Goal: Task Accomplishment & Management: Use online tool/utility

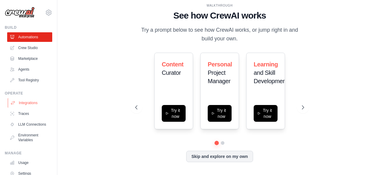
click at [25, 101] on link "Integrations" at bounding box center [30, 103] width 45 height 10
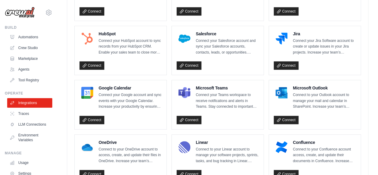
scroll to position [213, 0]
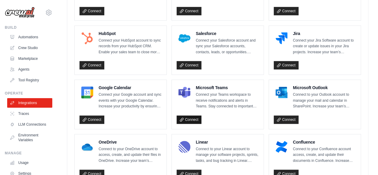
click at [193, 115] on link "Connect" at bounding box center [189, 119] width 25 height 8
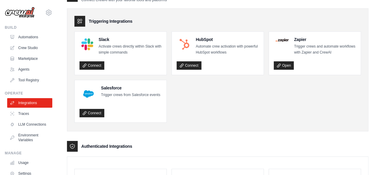
scroll to position [0, 0]
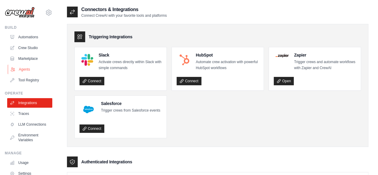
click at [26, 67] on link "Agents" at bounding box center [30, 70] width 45 height 10
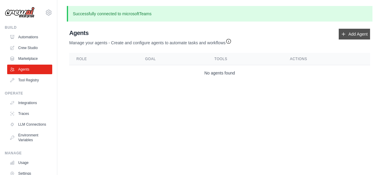
click at [354, 33] on link "Add Agent" at bounding box center [354, 34] width 31 height 11
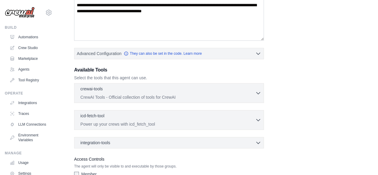
scroll to position [107, 0]
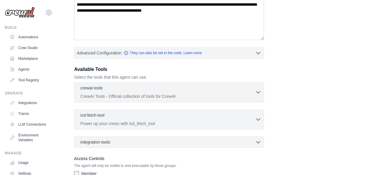
click at [172, 95] on p "CrewAI Tools - Official collection of tools for CrewAI" at bounding box center [167, 96] width 175 height 6
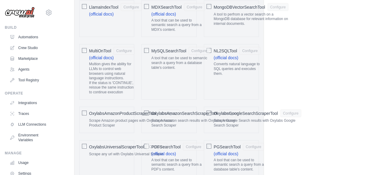
scroll to position [670, 0]
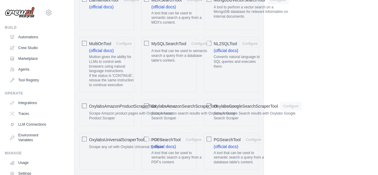
click at [316, 80] on div "Role Goal Backstory Advanced Configuration They can also be set in the code. Le…" at bounding box center [217, 102] width 287 height 1487
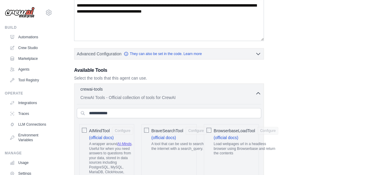
scroll to position [106, 0]
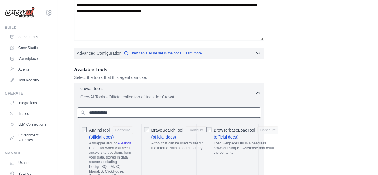
click at [241, 116] on input "text" at bounding box center [169, 112] width 184 height 10
click at [258, 91] on icon "button" at bounding box center [258, 92] width 6 height 6
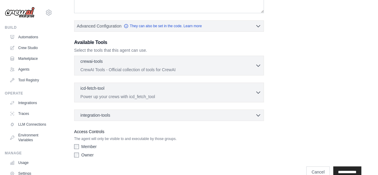
scroll to position [144, 0]
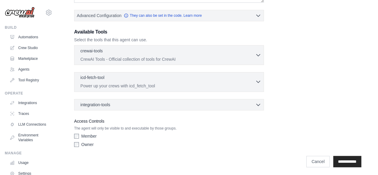
click at [157, 83] on p "Power up your crews with icd_fetch_tool" at bounding box center [167, 86] width 175 height 6
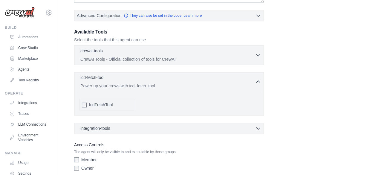
click at [157, 83] on p "Power up your crews with icd_fetch_tool" at bounding box center [167, 86] width 175 height 6
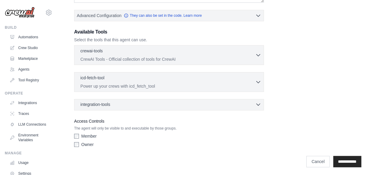
click at [252, 105] on div "integration-tools 0 selected" at bounding box center [170, 104] width 181 height 6
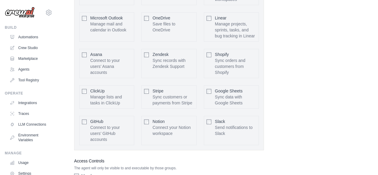
scroll to position [374, 0]
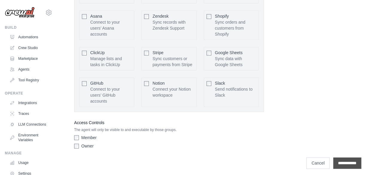
click at [346, 158] on input "**********" at bounding box center [347, 162] width 28 height 11
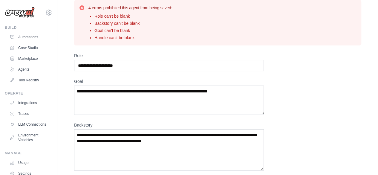
scroll to position [22, 0]
click at [137, 68] on input "Role" at bounding box center [169, 64] width 190 height 11
drag, startPoint x: 80, startPoint y: 64, endPoint x: 135, endPoint y: 59, distance: 55.2
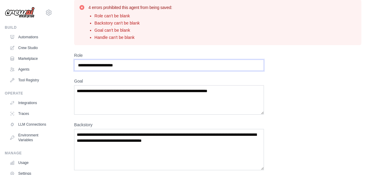
click at [135, 59] on input "Role" at bounding box center [169, 64] width 190 height 11
drag, startPoint x: 139, startPoint y: 63, endPoint x: 59, endPoint y: 66, distance: 79.5
click at [59, 66] on div "New Agent 4 errors prohibited this agent from being saved: Role can't be blank …" at bounding box center [217, 161] width 321 height 354
drag, startPoint x: 114, startPoint y: 62, endPoint x: 145, endPoint y: 68, distance: 31.4
click at [145, 68] on input "Role" at bounding box center [169, 64] width 190 height 11
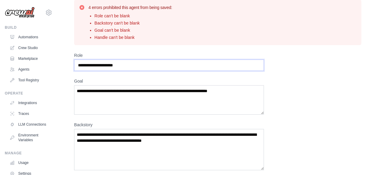
drag, startPoint x: 145, startPoint y: 68, endPoint x: 74, endPoint y: 70, distance: 71.7
click at [74, 70] on div "4 errors prohibited this agent from being saved: Role can't be blank Backstory …" at bounding box center [218, 167] width 302 height 342
type input "*"
type input "**********"
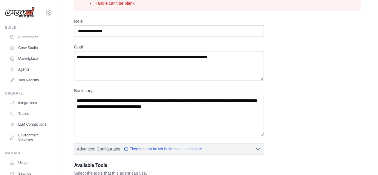
scroll to position [62, 0]
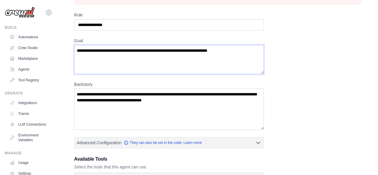
click at [219, 46] on textarea "Goal" at bounding box center [169, 59] width 190 height 29
drag, startPoint x: 238, startPoint y: 51, endPoint x: 103, endPoint y: 54, distance: 135.1
click at [103, 54] on textarea "Goal" at bounding box center [169, 59] width 190 height 29
click at [96, 51] on textarea "Goal" at bounding box center [169, 59] width 190 height 29
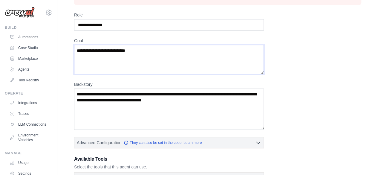
scroll to position [98, 0]
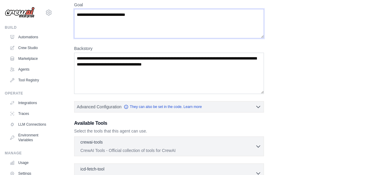
type textarea "**********"
click at [118, 61] on textarea "Backstory" at bounding box center [169, 73] width 190 height 41
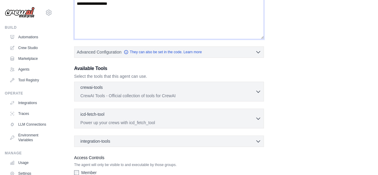
scroll to position [156, 0]
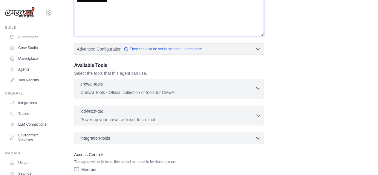
type textarea "**********"
click at [224, 83] on div "crewai-tools 0 selected" at bounding box center [167, 84] width 175 height 7
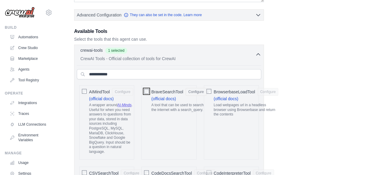
scroll to position [191, 0]
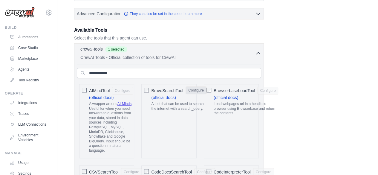
click at [192, 88] on button "Configure" at bounding box center [196, 90] width 21 height 8
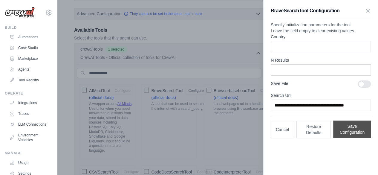
click at [357, 138] on button "Save Configuration" at bounding box center [352, 128] width 38 height 17
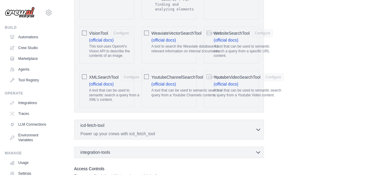
scroll to position [1389, 0]
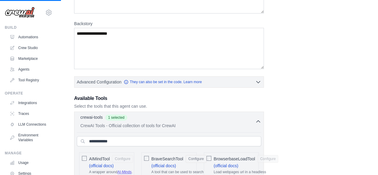
scroll to position [89, 0]
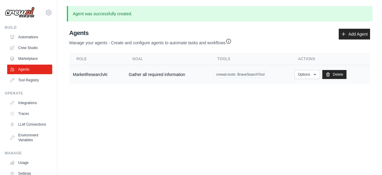
click at [80, 74] on td "MarketResearchAI" at bounding box center [97, 74] width 56 height 19
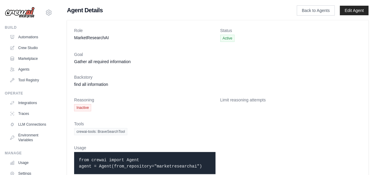
scroll to position [16, 0]
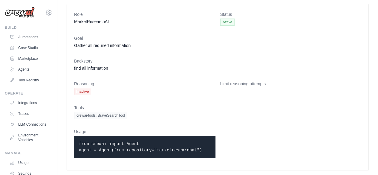
click at [243, 107] on dt "Tools" at bounding box center [217, 108] width 287 height 6
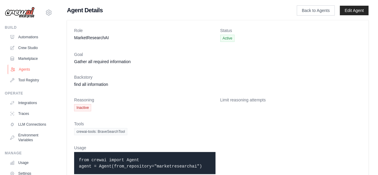
click at [24, 69] on link "Agents" at bounding box center [30, 70] width 45 height 10
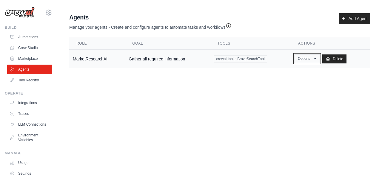
click at [314, 58] on icon "button" at bounding box center [315, 58] width 5 height 5
click at [287, 73] on link "Show" at bounding box center [298, 72] width 43 height 11
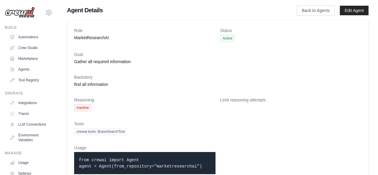
scroll to position [16, 0]
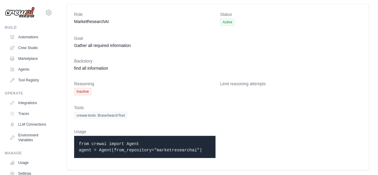
click at [130, 143] on code "from crewai import Agent agent = Agent(from_repository="marketresearchai")" at bounding box center [140, 146] width 123 height 11
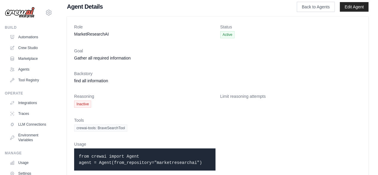
scroll to position [0, 0]
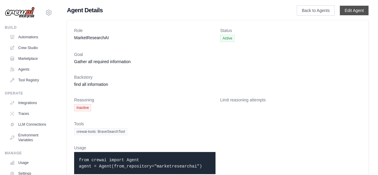
click at [353, 12] on link "Edit Agent" at bounding box center [354, 11] width 29 height 10
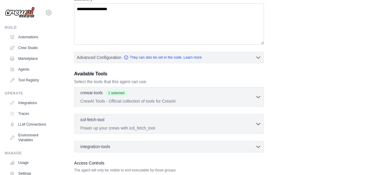
scroll to position [120, 0]
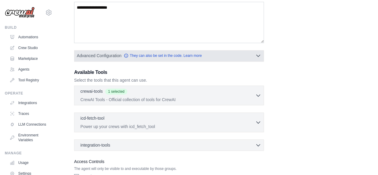
click at [260, 55] on icon "button" at bounding box center [258, 56] width 6 height 6
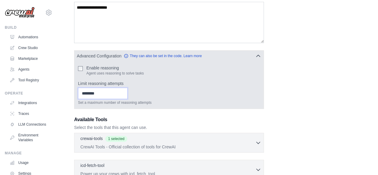
click at [105, 91] on input "Limit reasoning attempts" at bounding box center [103, 93] width 50 height 11
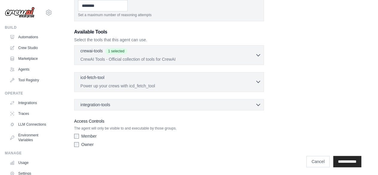
click at [244, 84] on p "Power up your crews with icd_fetch_tool" at bounding box center [167, 86] width 175 height 6
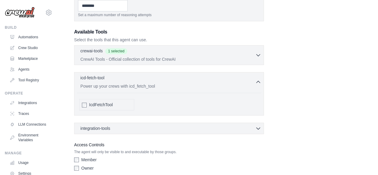
scroll to position [231, 0]
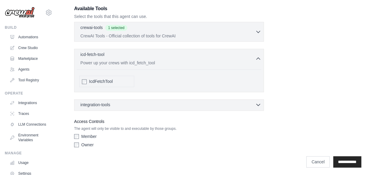
click at [213, 104] on div "integration-tools 0 selected" at bounding box center [170, 105] width 181 height 6
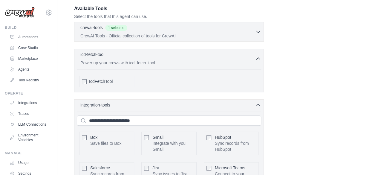
click at [151, 134] on div "Gmail Integrate with you Gmail Configure" at bounding box center [168, 142] width 55 height 23
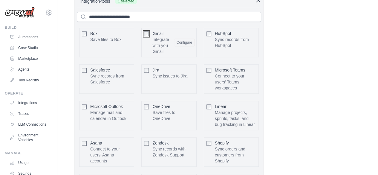
scroll to position [461, 0]
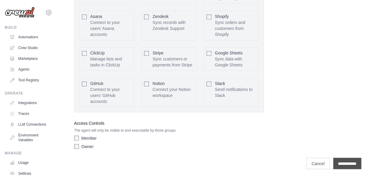
click at [348, 159] on input "**********" at bounding box center [347, 162] width 28 height 11
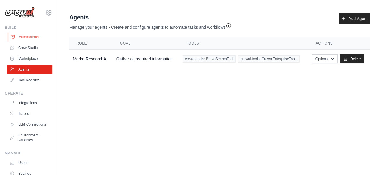
click at [28, 36] on link "Automations" at bounding box center [30, 37] width 45 height 10
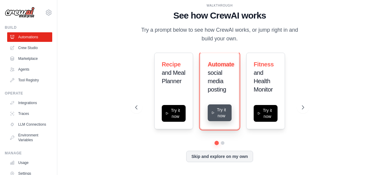
click at [225, 114] on button "Try it now" at bounding box center [220, 112] width 24 height 17
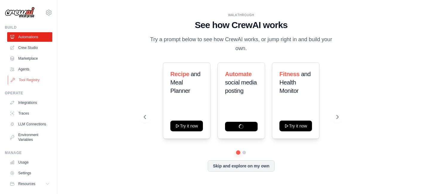
click at [23, 80] on link "Tool Registry" at bounding box center [30, 80] width 45 height 10
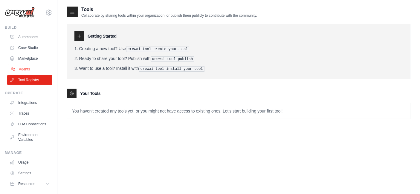
click at [27, 69] on link "Agents" at bounding box center [30, 70] width 45 height 10
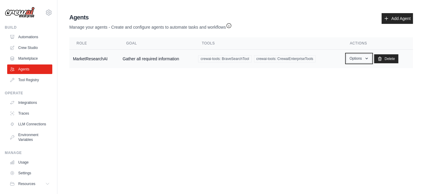
click at [367, 58] on icon "button" at bounding box center [366, 58] width 5 height 5
click at [31, 57] on link "Marketplace" at bounding box center [30, 59] width 45 height 10
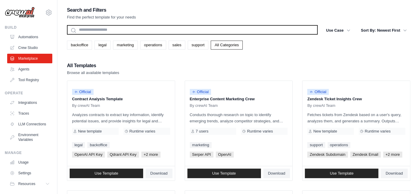
click at [126, 26] on input "text" at bounding box center [192, 30] width 251 height 10
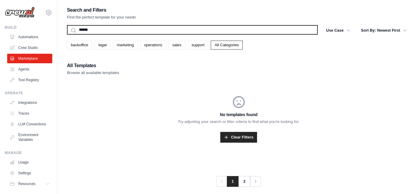
type input "******"
click at [67, 34] on button "Search" at bounding box center [67, 34] width 0 height 0
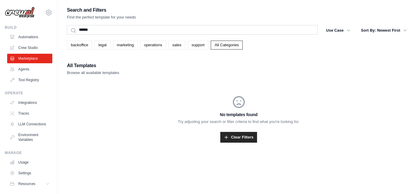
click at [121, 22] on div "Search and Filters Find the perfect template for your needs ****** Search Use C…" at bounding box center [238, 81] width 343 height 151
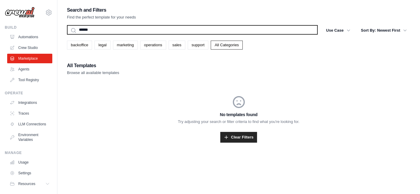
click at [91, 25] on input "******" at bounding box center [192, 30] width 251 height 10
type input "******"
click at [67, 34] on button "Search" at bounding box center [67, 34] width 0 height 0
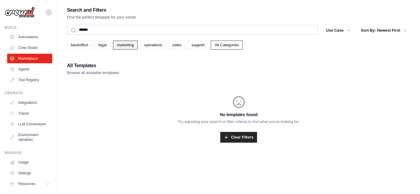
click at [126, 45] on link "marketing" at bounding box center [125, 45] width 25 height 9
click at [103, 46] on link "legal" at bounding box center [102, 45] width 16 height 9
click at [82, 44] on link "backoffice" at bounding box center [79, 45] width 25 height 9
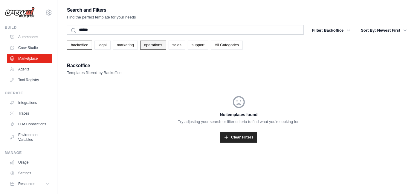
click at [153, 47] on link "operations" at bounding box center [153, 45] width 26 height 9
click at [25, 48] on link "Crew Studio" at bounding box center [30, 48] width 45 height 10
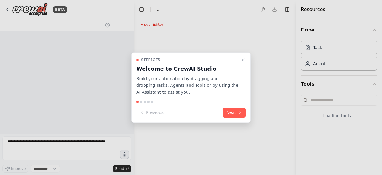
select select "****"
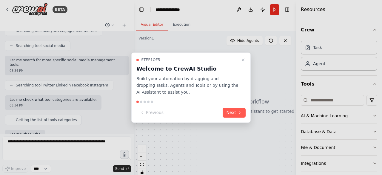
scroll to position [228, 0]
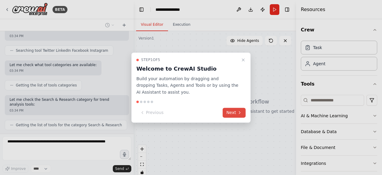
click at [238, 112] on icon at bounding box center [240, 112] width 5 height 5
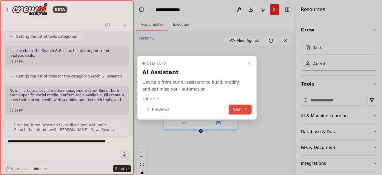
scroll to position [281, 0]
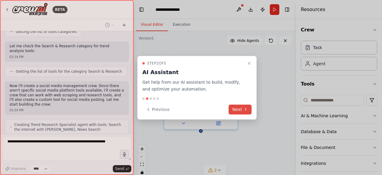
click at [238, 112] on button "Next" at bounding box center [240, 109] width 23 height 10
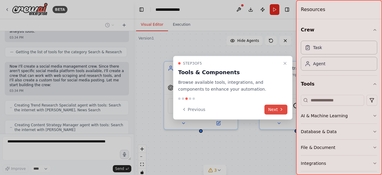
click at [276, 111] on button "Next" at bounding box center [276, 109] width 23 height 10
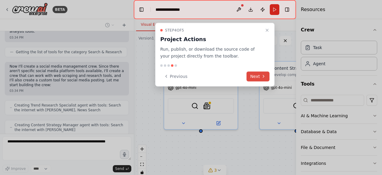
click at [264, 76] on icon at bounding box center [263, 76] width 5 height 5
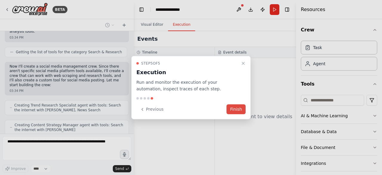
click at [238, 110] on button "Finish" at bounding box center [236, 109] width 19 height 10
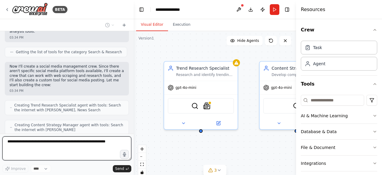
scroll to position [414, 0]
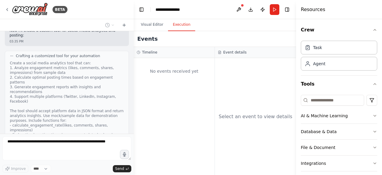
click at [178, 26] on button "Execution" at bounding box center [181, 25] width 27 height 13
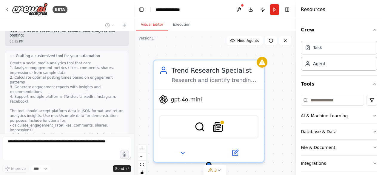
click at [154, 29] on button "Visual Editor" at bounding box center [152, 25] width 32 height 13
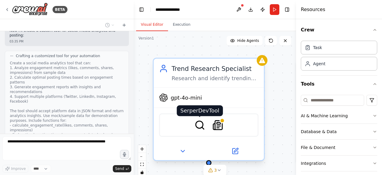
click at [200, 123] on img at bounding box center [200, 125] width 11 height 11
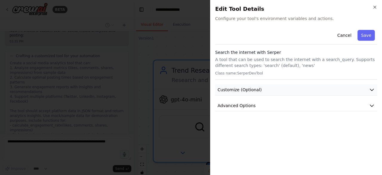
click at [274, 86] on button "Customize (Optional)" at bounding box center [296, 89] width 162 height 11
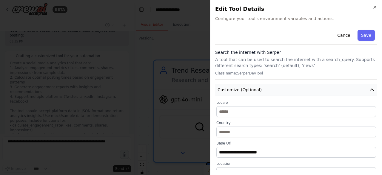
click at [274, 86] on button "Customize (Optional)" at bounding box center [296, 89] width 162 height 11
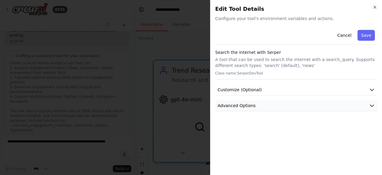
click at [277, 102] on button "Advanced Options" at bounding box center [296, 105] width 162 height 11
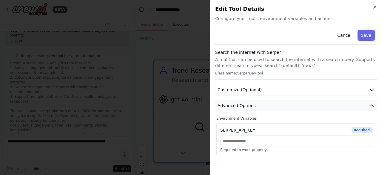
click at [277, 102] on button "Advanced Options" at bounding box center [296, 105] width 162 height 11
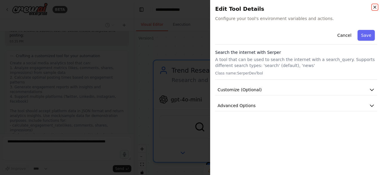
click at [377, 8] on icon "button" at bounding box center [375, 7] width 5 height 5
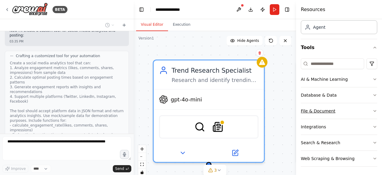
scroll to position [0, 0]
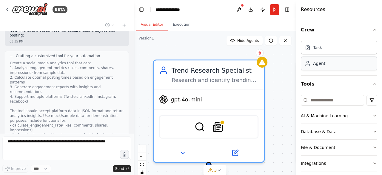
click at [320, 64] on div "Agent" at bounding box center [319, 63] width 12 height 6
click at [313, 66] on div "Agent" at bounding box center [319, 63] width 12 height 6
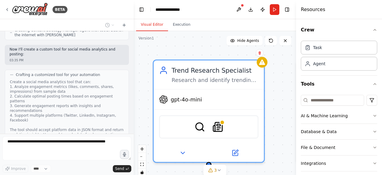
scroll to position [414, 0]
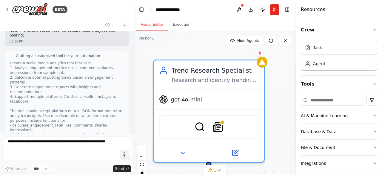
click at [11, 162] on div at bounding box center [66, 149] width 129 height 26
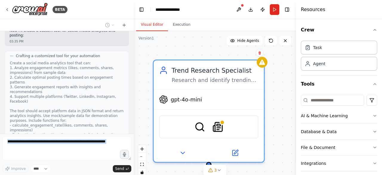
click at [18, 140] on div at bounding box center [66, 149] width 129 height 26
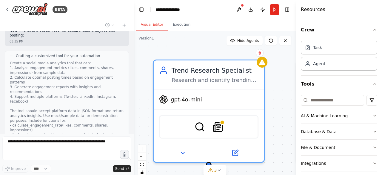
click at [27, 172] on span "Thinking..." at bounding box center [27, 174] width 19 height 5
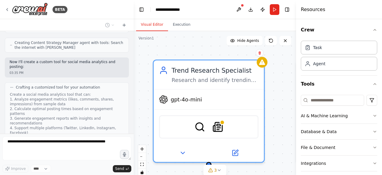
scroll to position [453, 0]
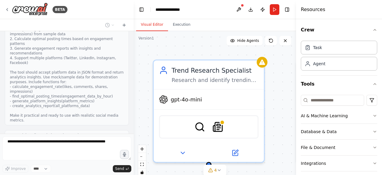
click at [111, 157] on button "View code" at bounding box center [115, 159] width 18 height 5
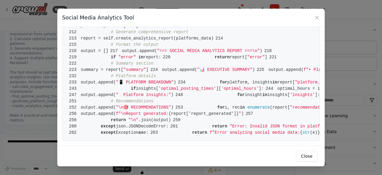
scroll to position [1556, 0]
click at [307, 155] on button "Close" at bounding box center [307, 156] width 22 height 11
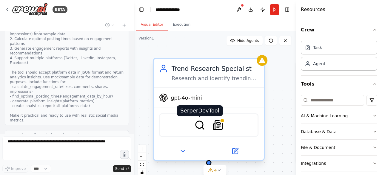
click at [203, 130] on img at bounding box center [200, 125] width 11 height 11
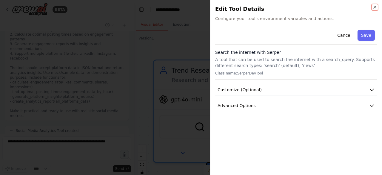
scroll to position [488, 0]
click at [376, 6] on icon "button" at bounding box center [375, 7] width 2 height 2
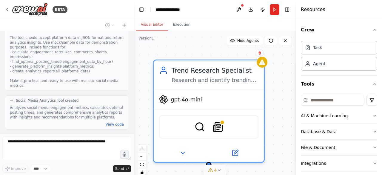
click at [220, 168] on icon at bounding box center [219, 170] width 5 height 5
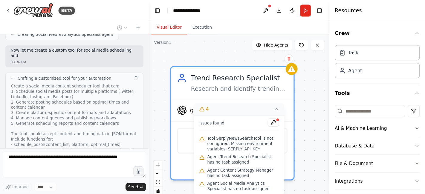
scroll to position [620, 0]
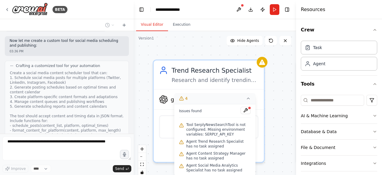
click at [270, 116] on div "Trend Research Specialist Research and identify trending topics, hashtags, and …" at bounding box center [215, 105] width 163 height 149
click at [287, 38] on icon at bounding box center [285, 40] width 5 height 5
click at [263, 8] on button "Publish" at bounding box center [263, 9] width 10 height 11
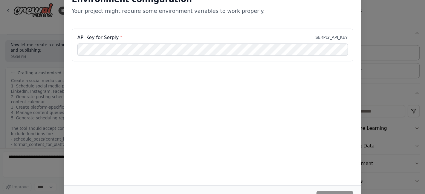
scroll to position [606, 0]
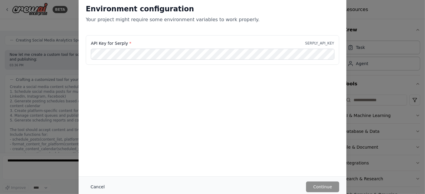
click at [91, 175] on button "Cancel" at bounding box center [98, 187] width 24 height 11
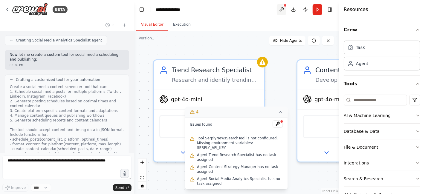
click at [281, 6] on button at bounding box center [282, 9] width 10 height 11
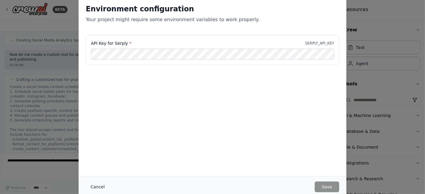
click at [93, 175] on button "Cancel" at bounding box center [98, 187] width 24 height 11
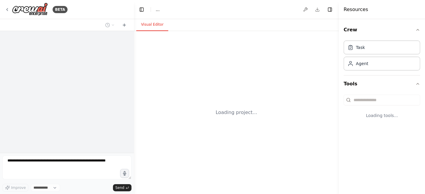
select select "****"
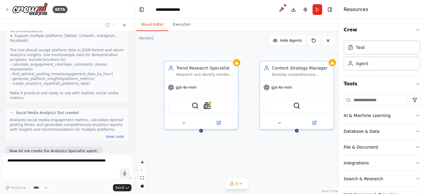
scroll to position [685, 0]
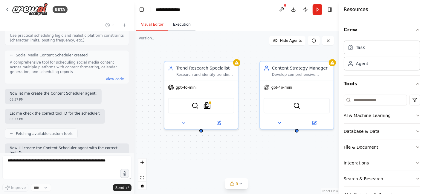
click at [183, 24] on button "Execution" at bounding box center [181, 25] width 27 height 13
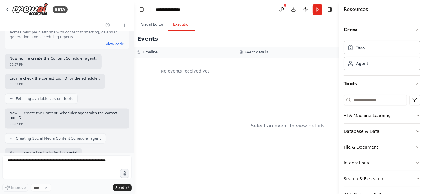
scroll to position [720, 0]
click at [182, 68] on div "No events received yet" at bounding box center [185, 71] width 96 height 20
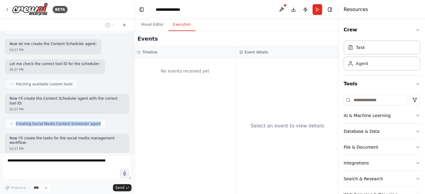
drag, startPoint x: 92, startPoint y: 77, endPoint x: 15, endPoint y: 76, distance: 77.7
click at [15, 119] on div "Creating Social Media Content Scheduler agent" at bounding box center [55, 124] width 101 height 10
copy span "Creating Social Media Content Scheduler agent"
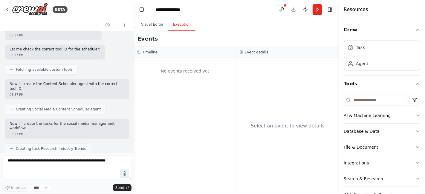
click at [60, 107] on span "Creating Social Media Content Scheduler agent" at bounding box center [58, 109] width 85 height 5
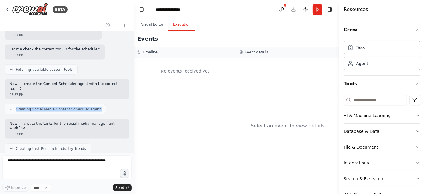
copy span "Creating Social Media Content Scheduler agent"
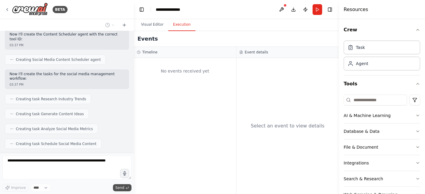
scroll to position [813, 0]
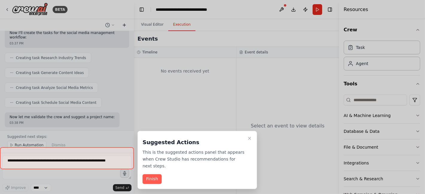
click at [125, 23] on div "BETA Create a crew that schedules and publishes social media content across mul…" at bounding box center [212, 97] width 425 height 194
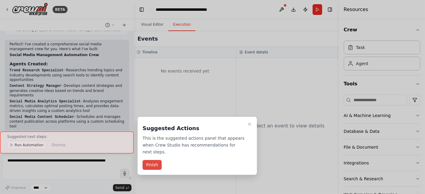
click at [150, 160] on button "Finish" at bounding box center [152, 165] width 19 height 10
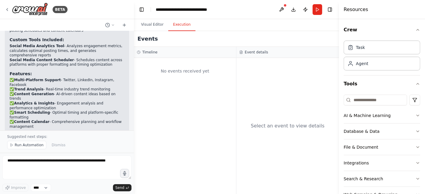
scroll to position [1112, 0]
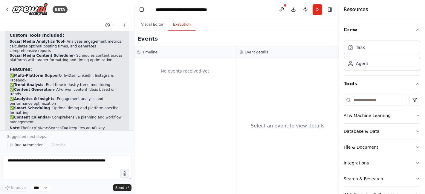
click at [16, 147] on span "Run Automation" at bounding box center [29, 145] width 29 height 5
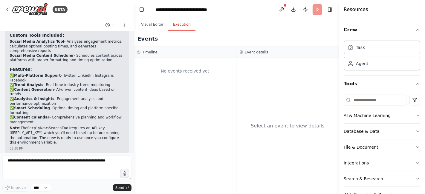
scroll to position [1090, 0]
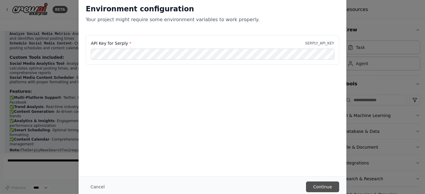
click at [322, 186] on button "Continue" at bounding box center [322, 187] width 33 height 11
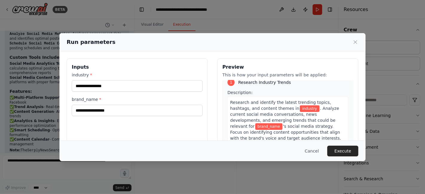
scroll to position [0, 0]
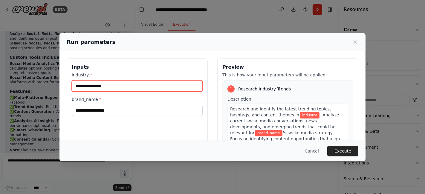
click at [105, 83] on input "industry *" at bounding box center [137, 85] width 131 height 11
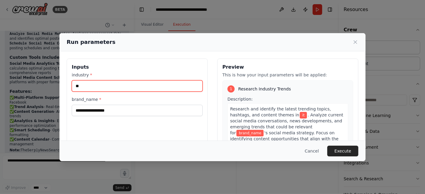
type input "**"
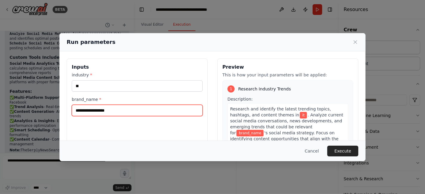
click at [94, 105] on input "brand_name *" at bounding box center [137, 110] width 131 height 11
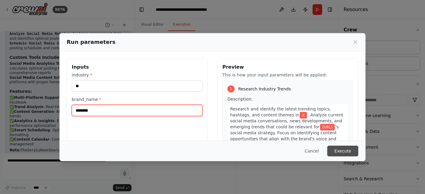
type input "********"
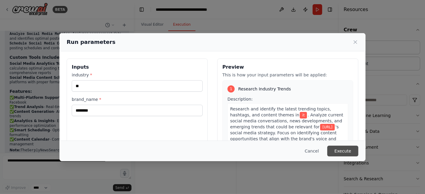
click at [349, 152] on button "Execute" at bounding box center [342, 151] width 31 height 11
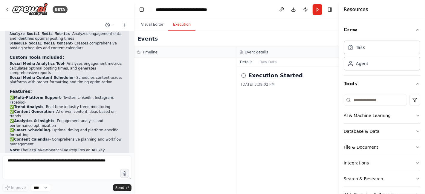
click at [259, 75] on h2 "Execution Started" at bounding box center [275, 75] width 54 height 8
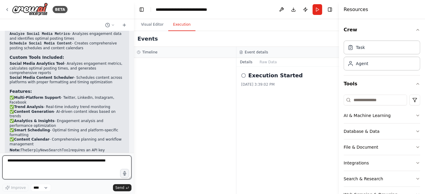
click at [33, 161] on textarea at bounding box center [66, 168] width 129 height 24
paste textarea "**********"
click at [87, 162] on textarea "**********" at bounding box center [66, 168] width 129 height 24
type textarea "**********"
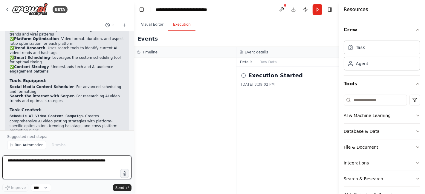
scroll to position [1512, 0]
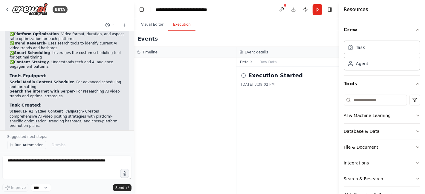
click at [20, 146] on span "Run Automation" at bounding box center [29, 145] width 29 height 5
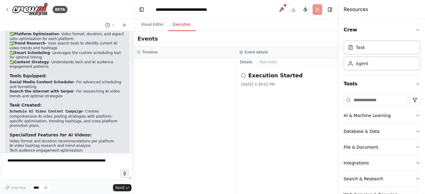
scroll to position [1490, 0]
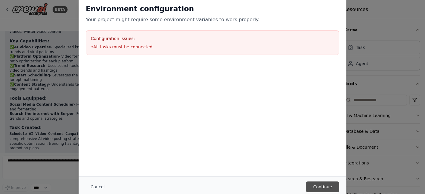
click at [329, 189] on button "Continue" at bounding box center [322, 187] width 33 height 11
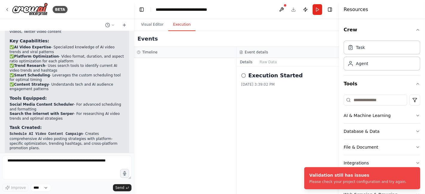
click at [194, 106] on div at bounding box center [185, 126] width 102 height 136
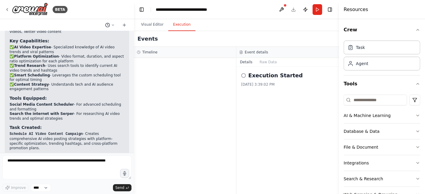
click at [111, 26] on button at bounding box center [110, 25] width 14 height 7
click at [280, 8] on button at bounding box center [282, 9] width 10 height 11
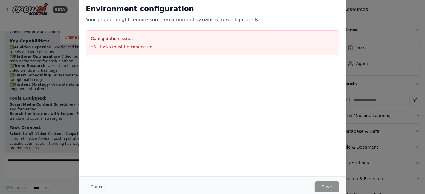
click at [132, 48] on li "• All tasks must be connected" at bounding box center [212, 47] width 243 height 6
click at [90, 186] on button "Cancel" at bounding box center [98, 187] width 24 height 11
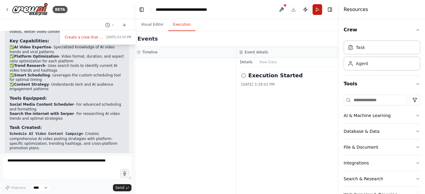
click at [318, 7] on button "Run" at bounding box center [318, 9] width 10 height 11
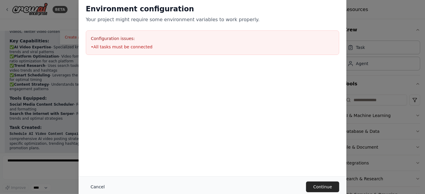
click at [94, 188] on button "Cancel" at bounding box center [98, 187] width 24 height 11
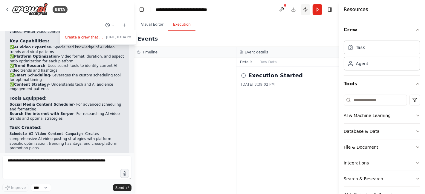
click at [305, 10] on button "Publish" at bounding box center [306, 9] width 10 height 11
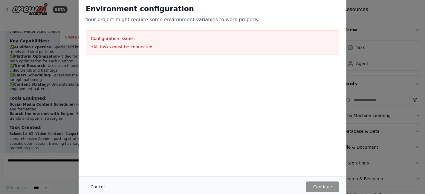
click at [94, 187] on button "Cancel" at bounding box center [98, 187] width 24 height 11
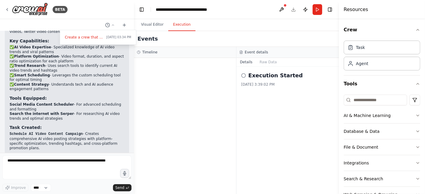
click at [7, 10] on div at bounding box center [67, 97] width 134 height 194
click at [7, 10] on icon at bounding box center [7, 9] width 1 height 2
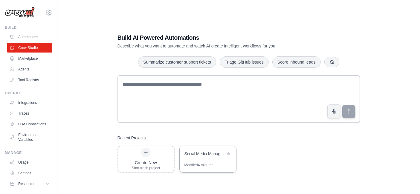
click at [208, 153] on div "Social Media Management Automation" at bounding box center [204, 154] width 41 height 6
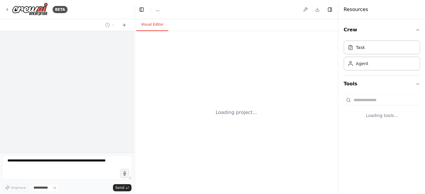
select select "****"
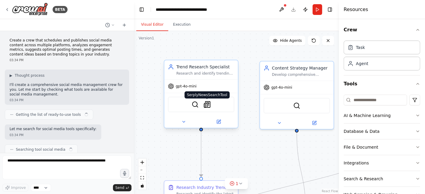
scroll to position [1490, 0]
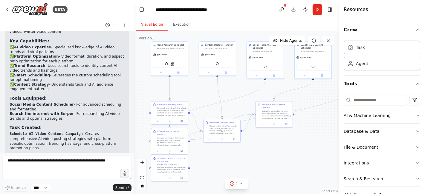
drag, startPoint x: 259, startPoint y: 148, endPoint x: 215, endPoint y: 87, distance: 74.8
click at [215, 87] on div ".deletable-edge-delete-btn { width: 20px; height: 20px; border: 0px solid #ffff…" at bounding box center [236, 112] width 205 height 163
click at [239, 184] on icon at bounding box center [240, 183] width 5 height 5
click at [234, 182] on span "All tasks must be connected" at bounding box center [240, 182] width 51 height 5
click at [258, 168] on button at bounding box center [260, 168] width 10 height 7
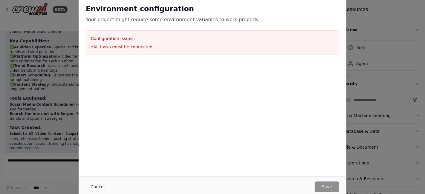
click at [95, 185] on button "Cancel" at bounding box center [98, 187] width 24 height 11
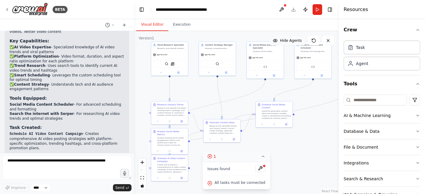
click at [287, 40] on span "Hide Agents" at bounding box center [291, 40] width 22 height 5
click at [287, 40] on span "Show Agents" at bounding box center [290, 40] width 23 height 5
click at [171, 100] on div ".deletable-edge-delete-btn { width: 20px; height: 20px; border: 0px solid #ffff…" at bounding box center [236, 112] width 205 height 163
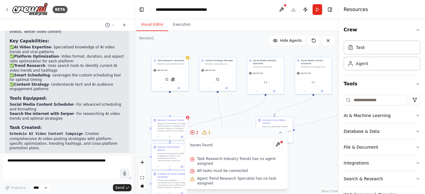
drag, startPoint x: 171, startPoint y: 76, endPoint x: 171, endPoint y: 92, distance: 15.5
click at [171, 92] on div ".deletable-edge-delete-btn { width: 20px; height: 20px; border: 0px solid #ffff…" at bounding box center [236, 112] width 205 height 163
click at [160, 88] on button at bounding box center [161, 88] width 17 height 4
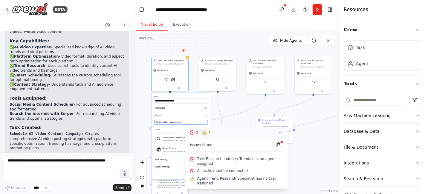
click at [200, 123] on button "OpenAI - gpt-4o-mini" at bounding box center [180, 122] width 53 height 4
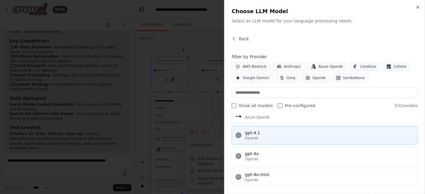
scroll to position [0, 0]
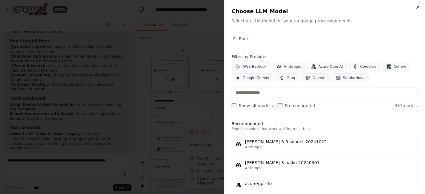
click at [417, 7] on icon "button" at bounding box center [418, 7] width 2 height 2
